Goal: Find contact information: Find contact information

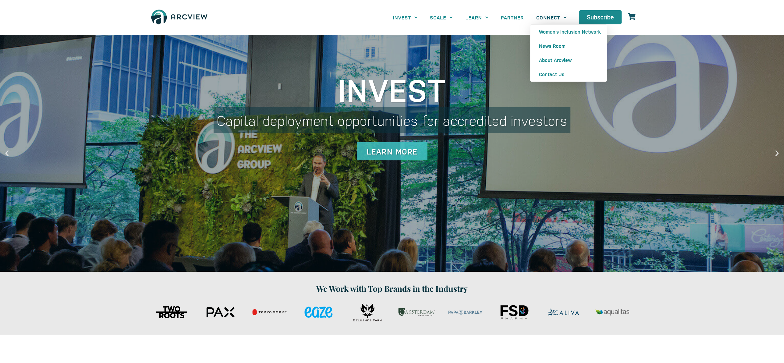
click at [554, 19] on link "CONNECT" at bounding box center [551, 17] width 43 height 14
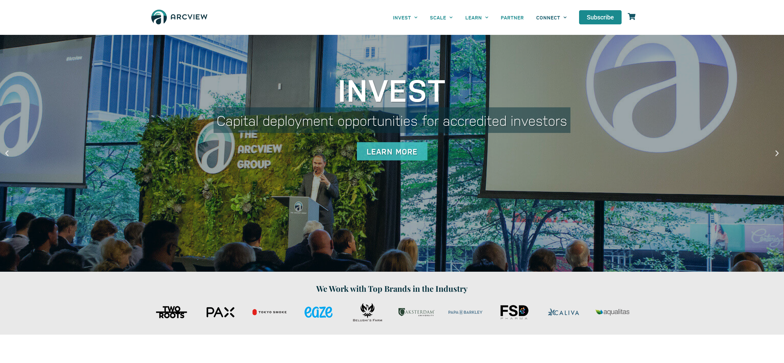
click at [554, 19] on link "CONNECT" at bounding box center [551, 17] width 43 height 14
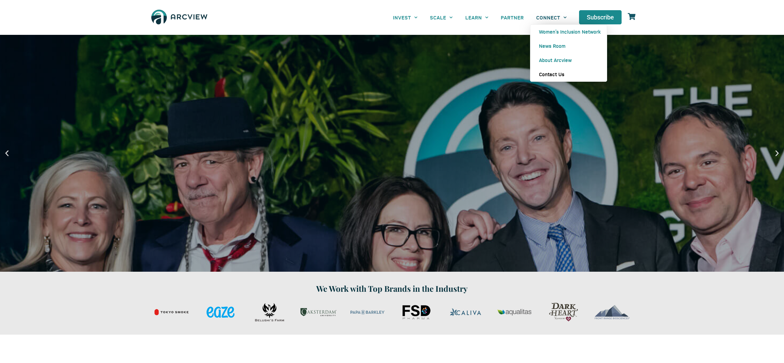
click at [557, 72] on link "Contact Us" at bounding box center [569, 74] width 76 height 14
